Goal: Information Seeking & Learning: Learn about a topic

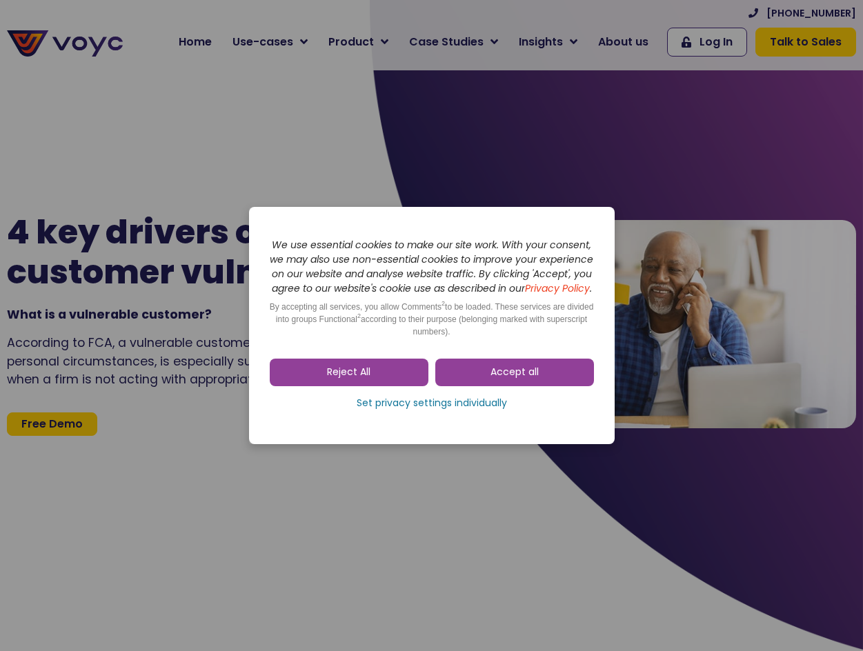
click at [511, 373] on span "Accept all" at bounding box center [515, 373] width 48 height 14
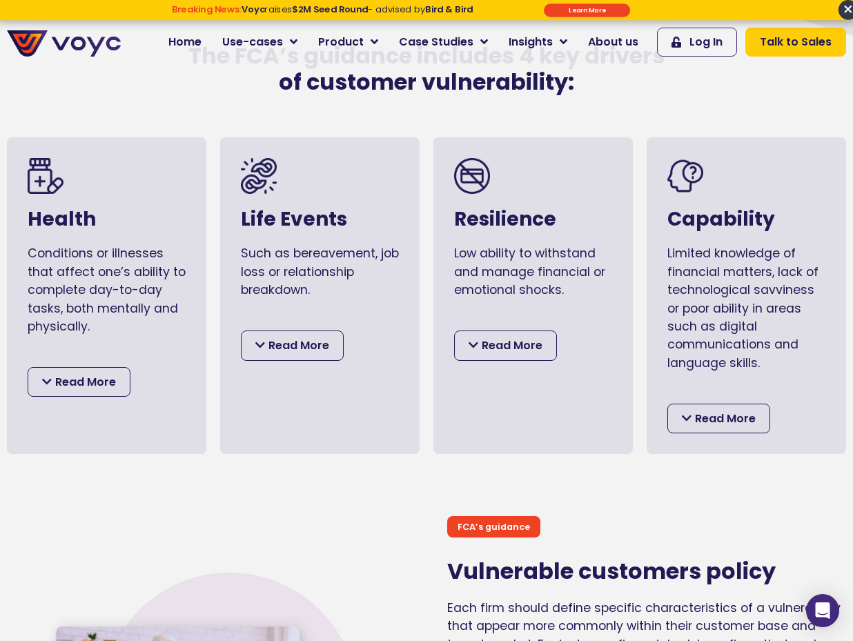
scroll to position [621, 0]
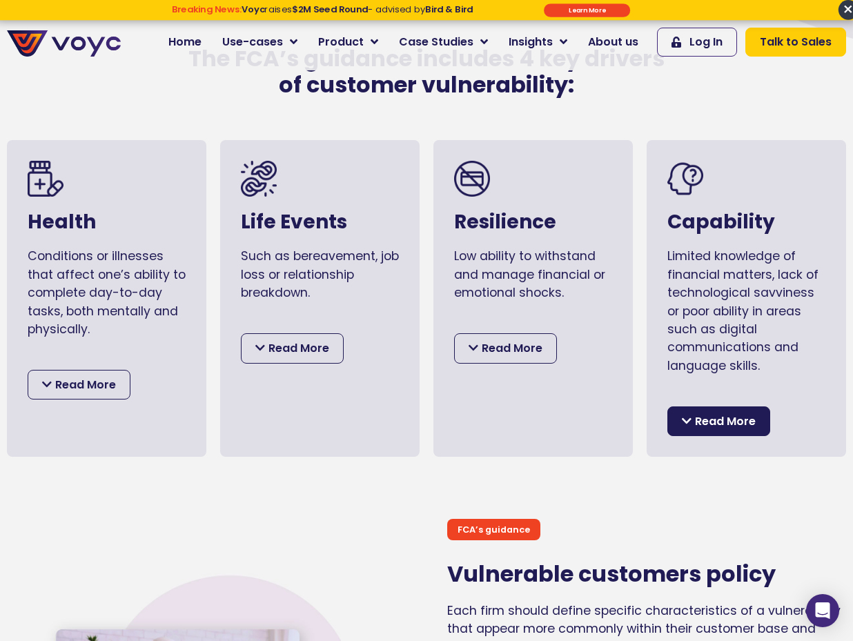
click at [751, 431] on span "Read More" at bounding box center [725, 422] width 61 height 18
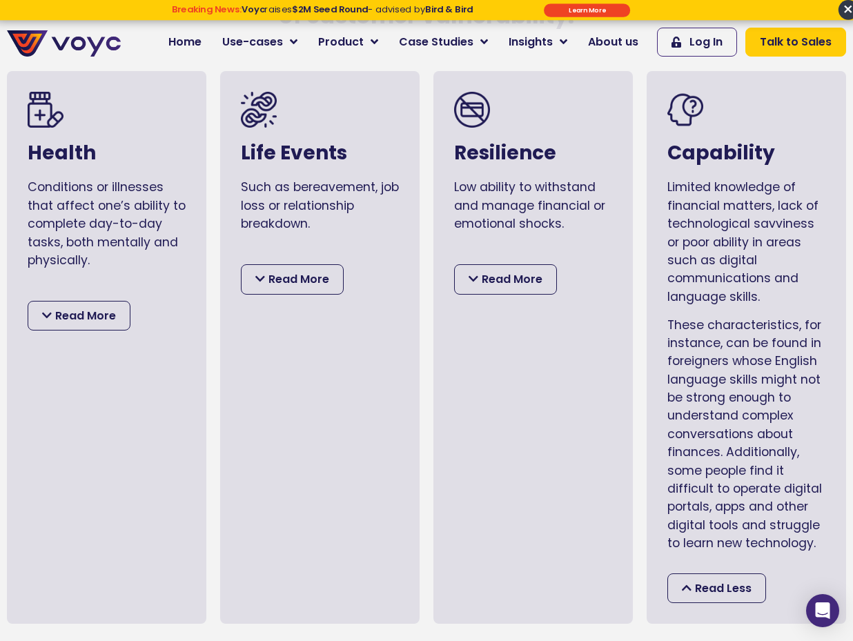
scroll to position [759, 0]
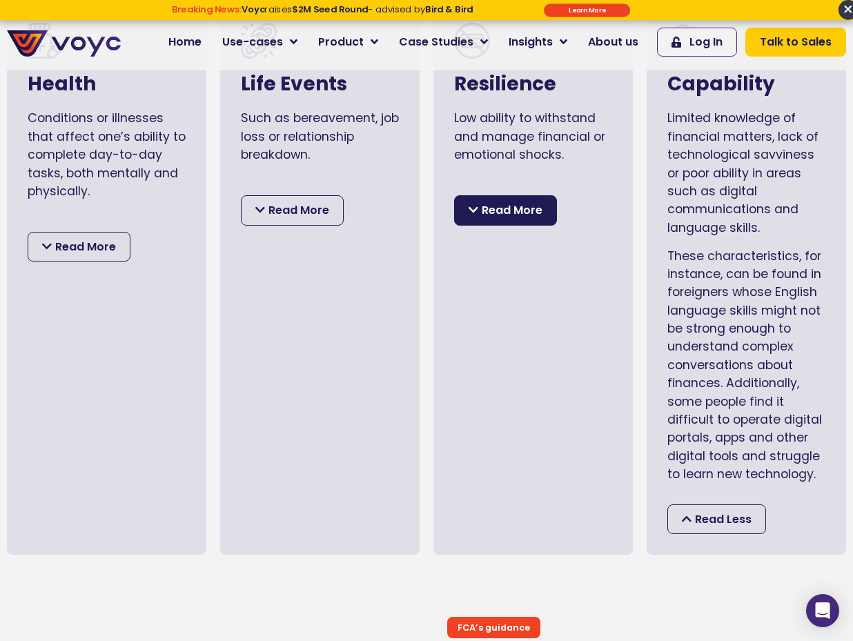
click at [515, 219] on span "Read More" at bounding box center [512, 210] width 61 height 18
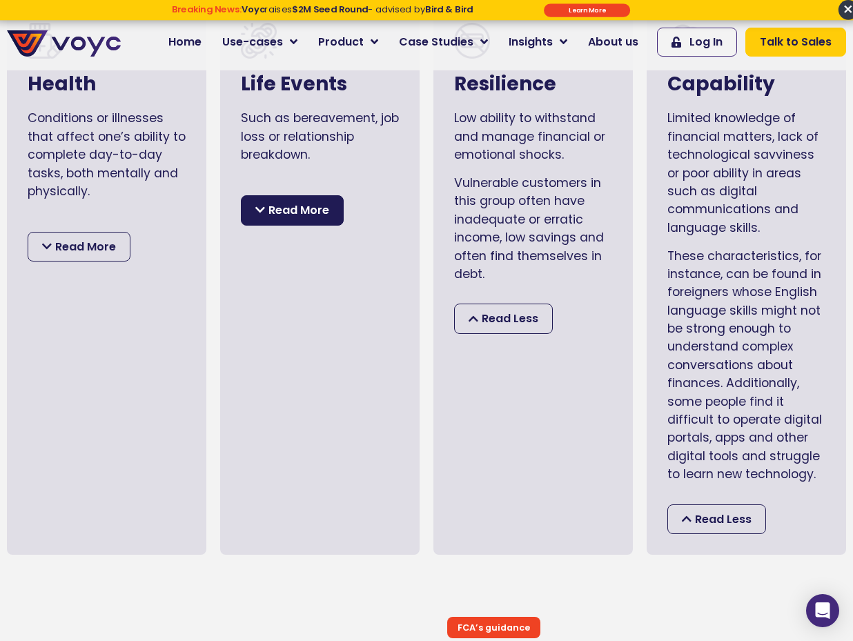
click at [299, 219] on span "Read More" at bounding box center [298, 210] width 61 height 18
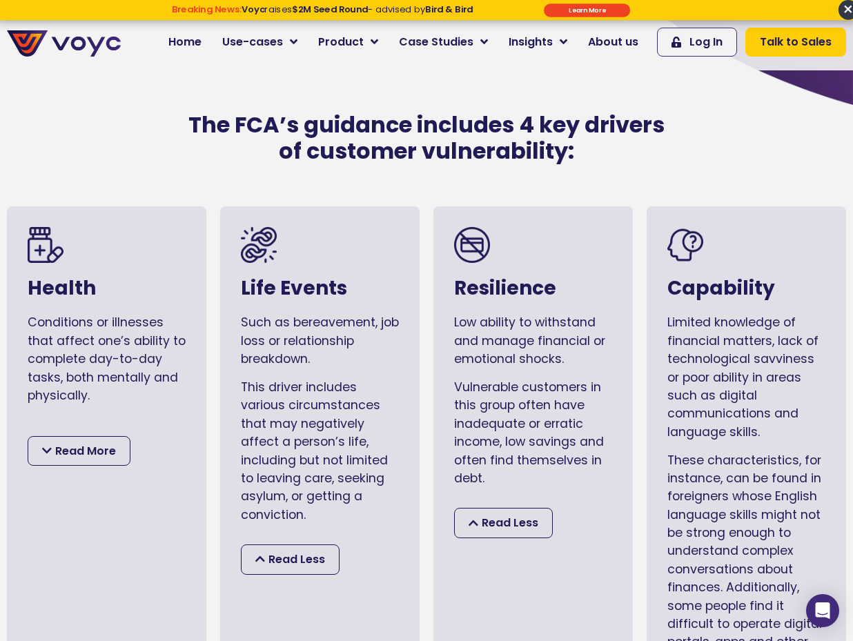
scroll to position [552, 0]
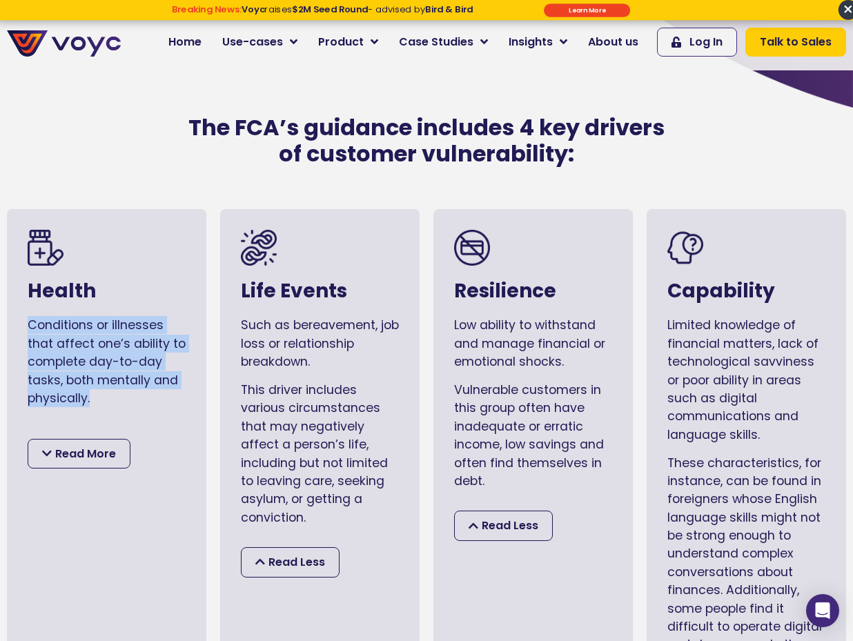
drag, startPoint x: 94, startPoint y: 413, endPoint x: 15, endPoint y: 336, distance: 109.8
click at [15, 336] on div "Health Conditions or illnesses that affect one’s ability to complete day-to-day…" at bounding box center [106, 485] width 199 height 553
copy p "Conditions or illnesses that affect one’s ability to complete day-to-day tasks,…"
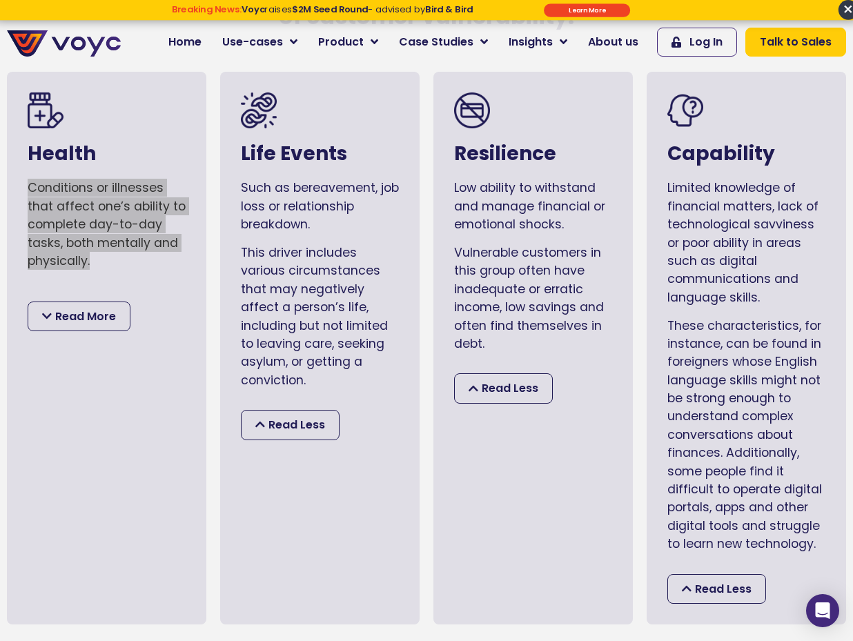
scroll to position [690, 0]
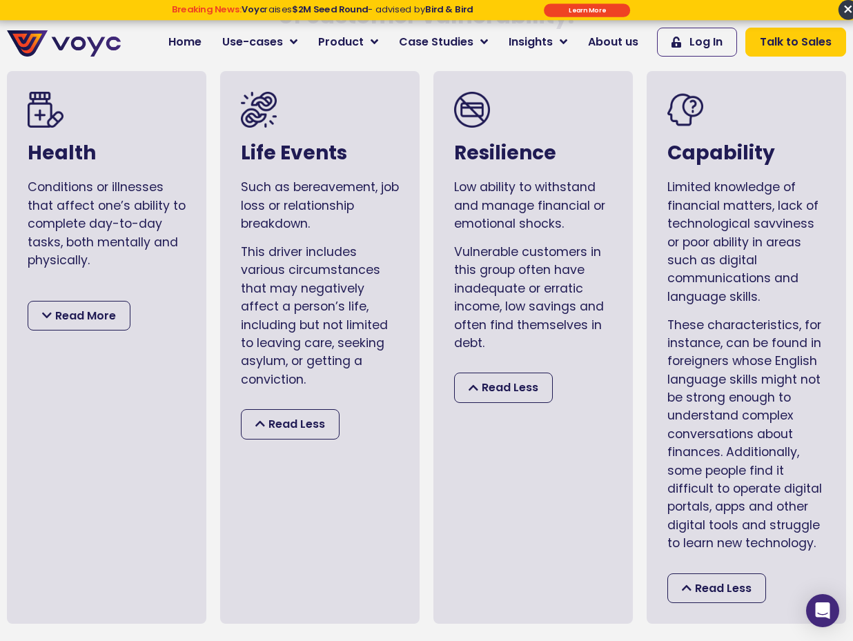
click at [292, 250] on div "Life Events Such as bereavement, job loss or relationship breakdown. This drive…" at bounding box center [319, 347] width 199 height 553
drag, startPoint x: 322, startPoint y: 232, endPoint x: 241, endPoint y: 199, distance: 87.3
click at [241, 199] on p "Such as bereavement, job loss or relationship breakdown." at bounding box center [320, 205] width 158 height 55
copy p "Such as bereavement, job loss or relationship breakdown."
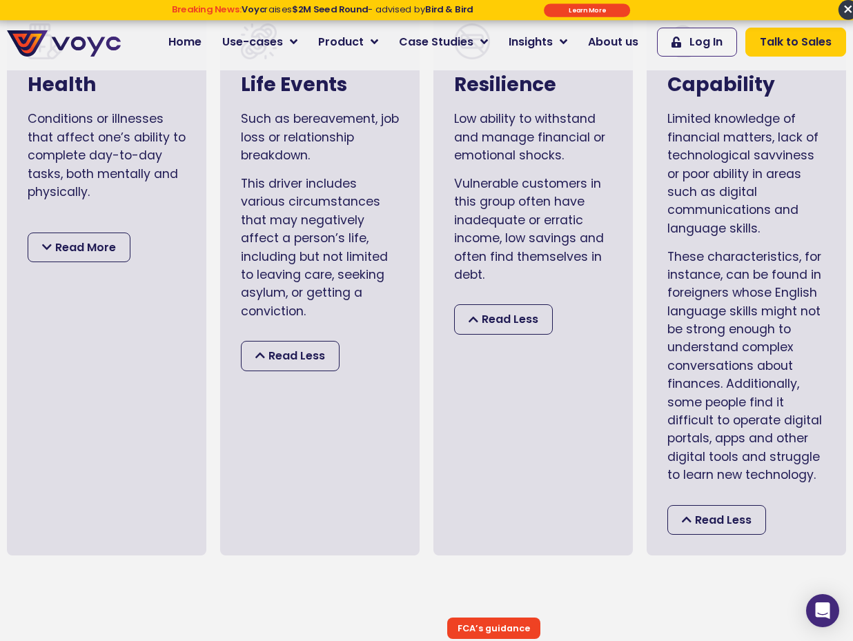
scroll to position [759, 0]
click at [95, 256] on span "Read More" at bounding box center [85, 247] width 61 height 18
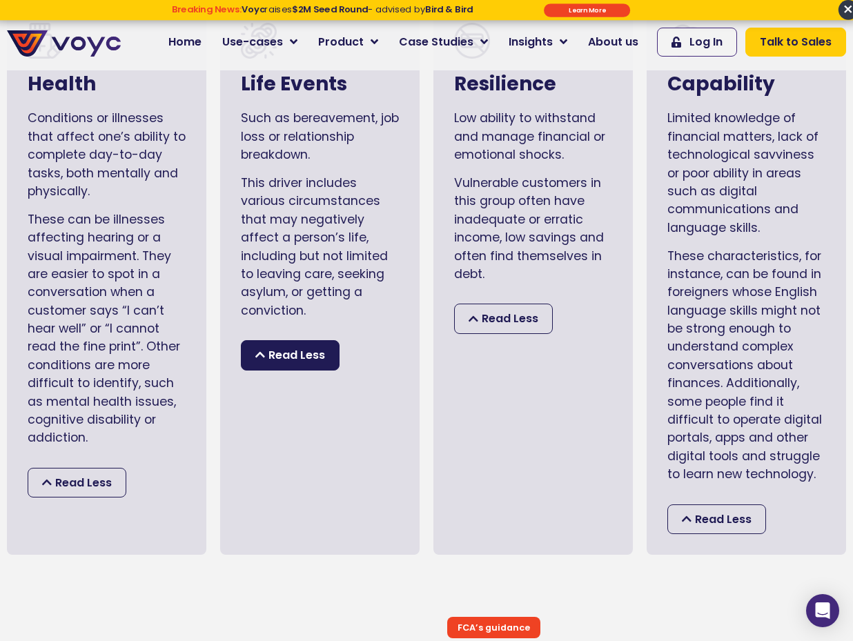
click at [285, 364] on span "Read Less" at bounding box center [296, 355] width 57 height 18
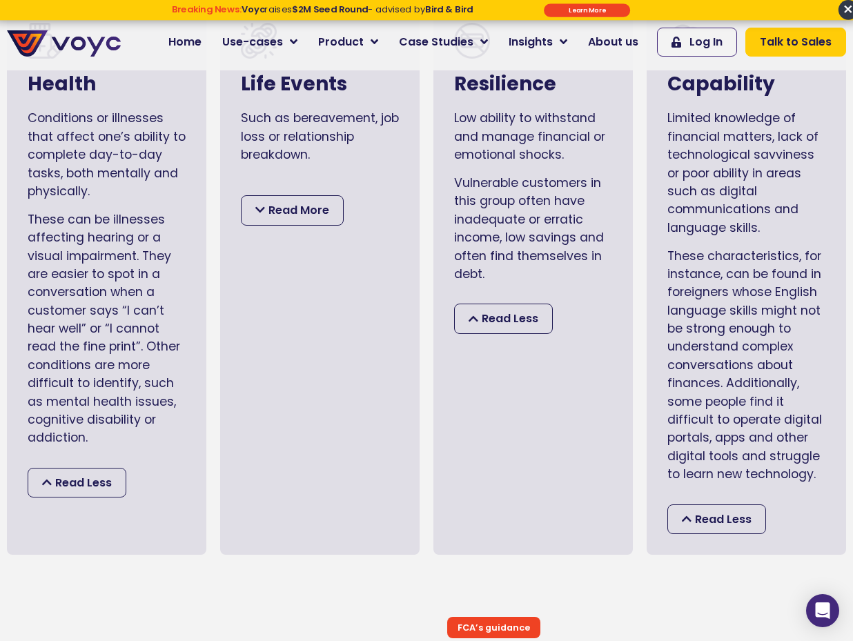
click at [252, 213] on div "Read More" at bounding box center [292, 210] width 103 height 30
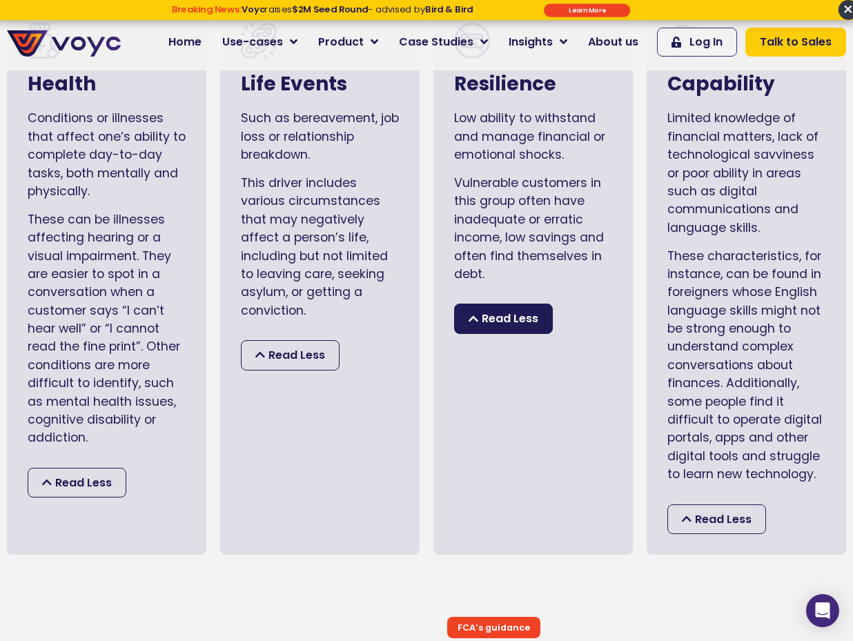
click at [504, 328] on span "Read Less" at bounding box center [510, 319] width 57 height 18
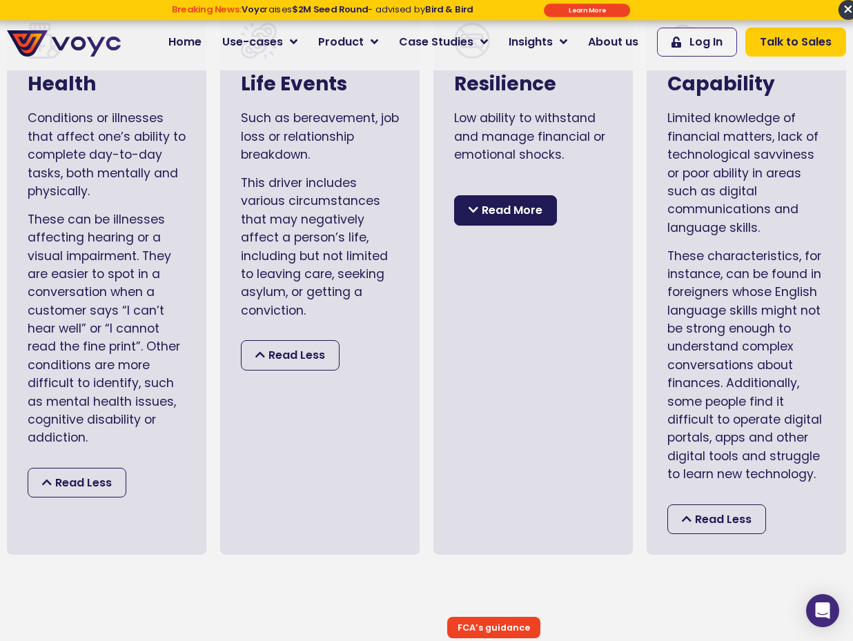
click at [498, 218] on span "Read More" at bounding box center [512, 210] width 61 height 18
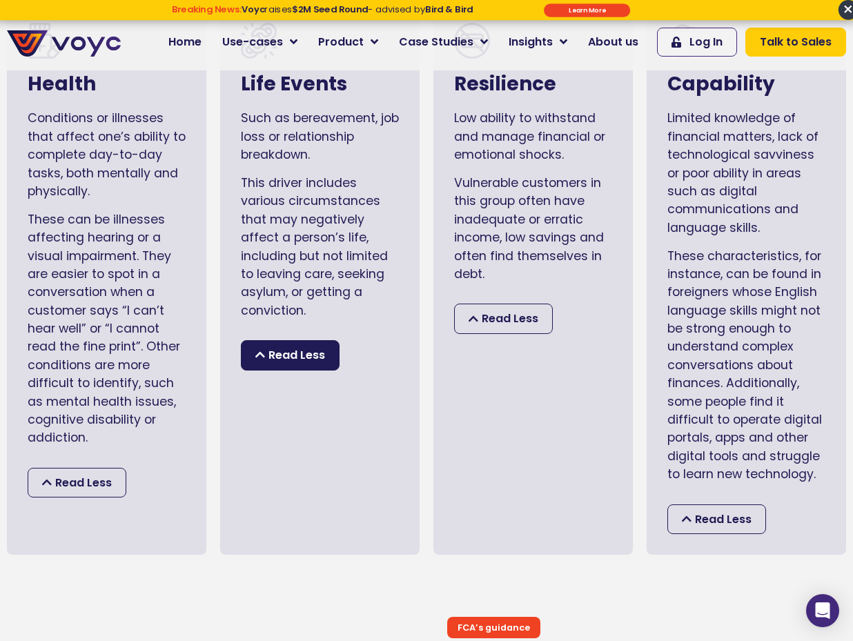
click at [321, 357] on span "Read Less" at bounding box center [296, 355] width 57 height 18
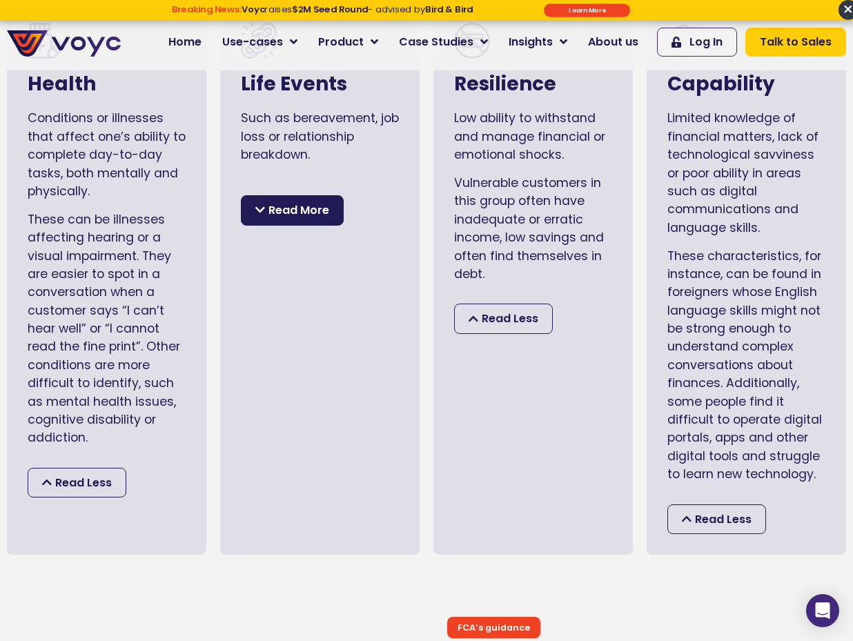
click at [304, 217] on span "Read More" at bounding box center [298, 210] width 61 height 18
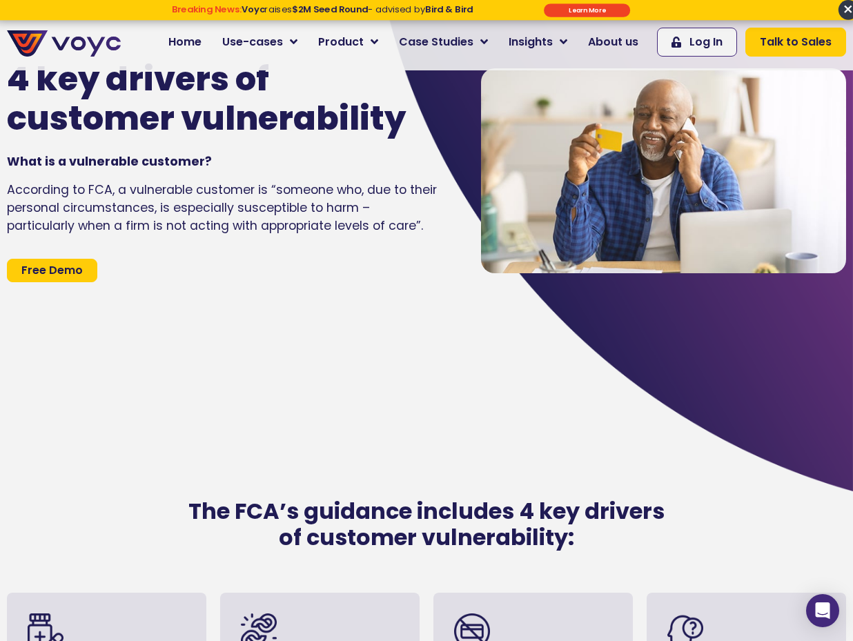
scroll to position [138, 0]
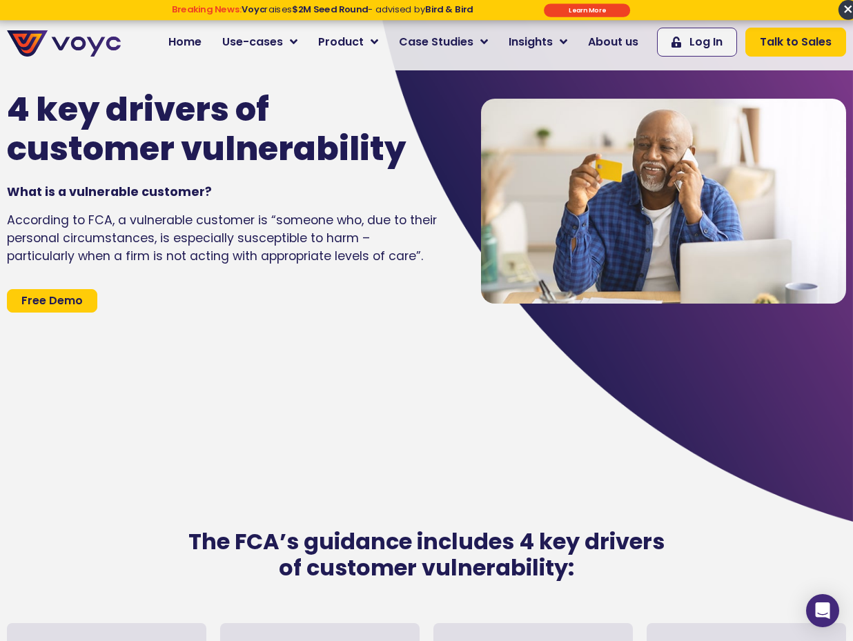
click at [230, 178] on div "4 key drivers of customer vulnerability What is a vulnerable customer? Accordin…" at bounding box center [230, 201] width 460 height 641
click at [372, 304] on div "4 key drivers of customer vulnerability What is a vulnerable customer? Accordin…" at bounding box center [230, 201] width 460 height 641
